Goal: Navigation & Orientation: Understand site structure

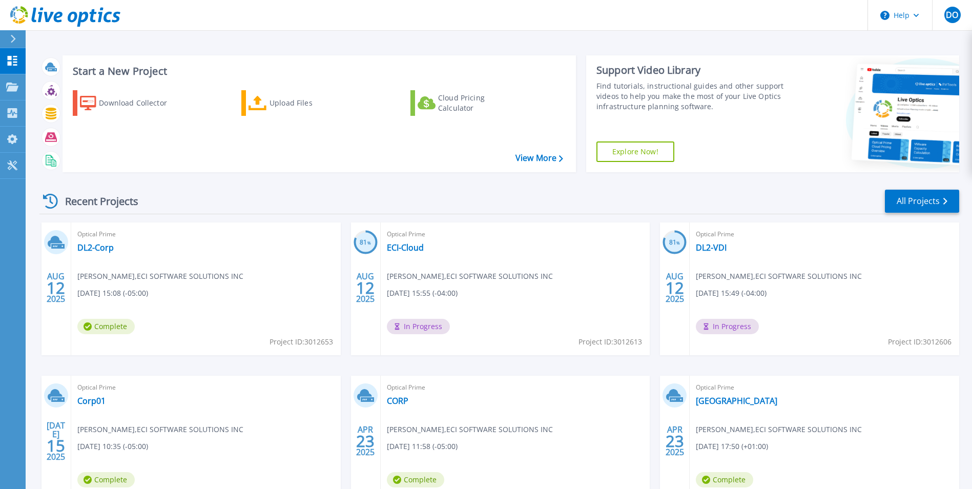
click at [299, 194] on div "Recent Projects All Projects" at bounding box center [499, 202] width 920 height 26
click at [339, 172] on div "Start a New Project Download Collector Upload Files Cloud Pricing Calculator Vi…" at bounding box center [499, 113] width 920 height 133
